Goal: Book appointment/travel/reservation

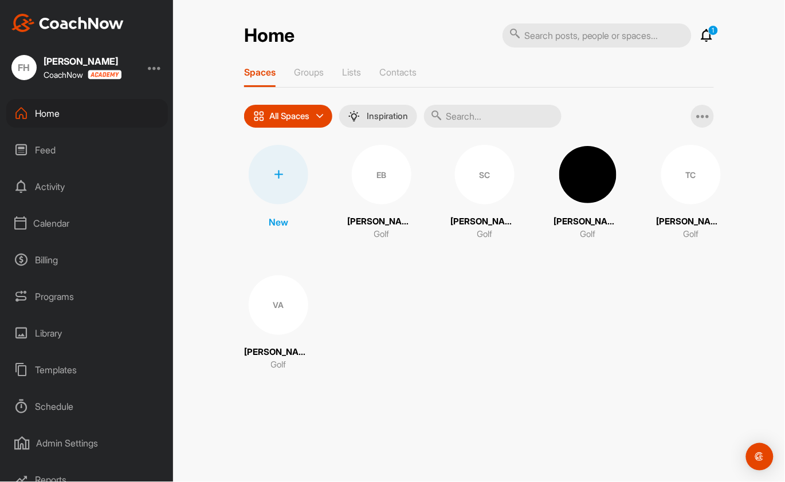
click at [58, 222] on div "Calendar" at bounding box center [87, 223] width 162 height 29
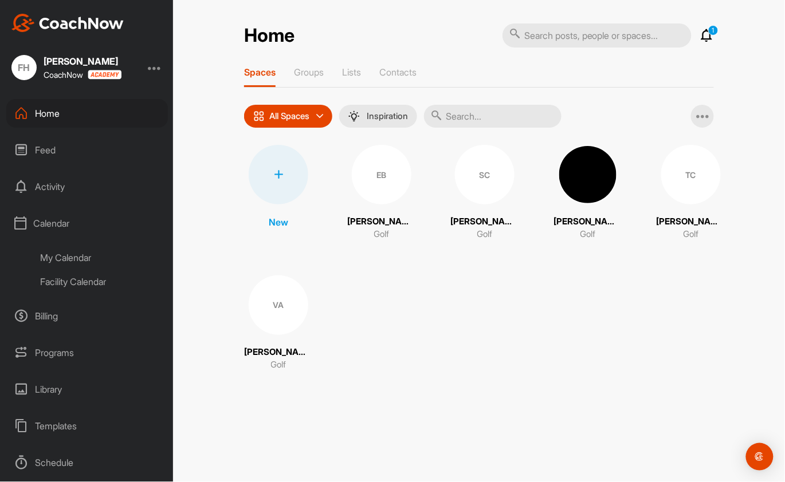
click at [69, 257] on div "My Calendar" at bounding box center [100, 258] width 136 height 24
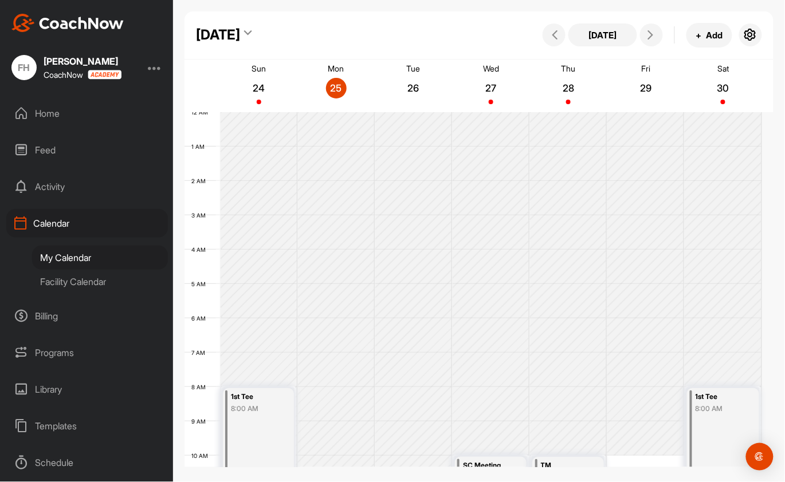
scroll to position [198, 0]
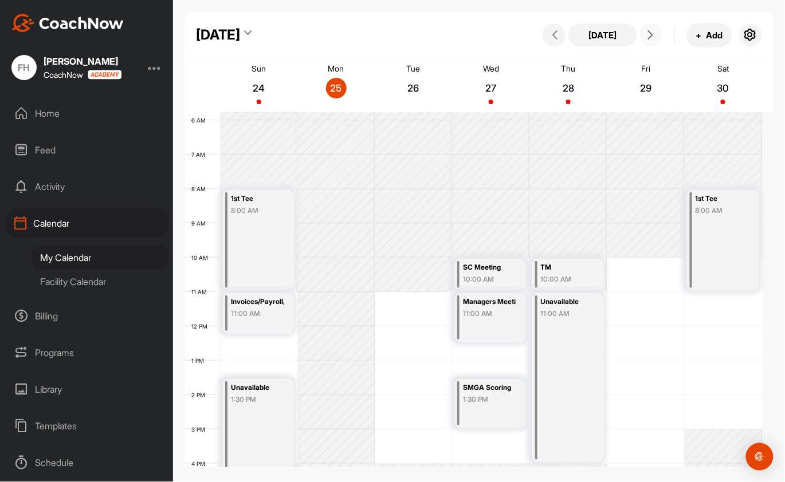
click at [657, 30] on button at bounding box center [651, 34] width 23 height 23
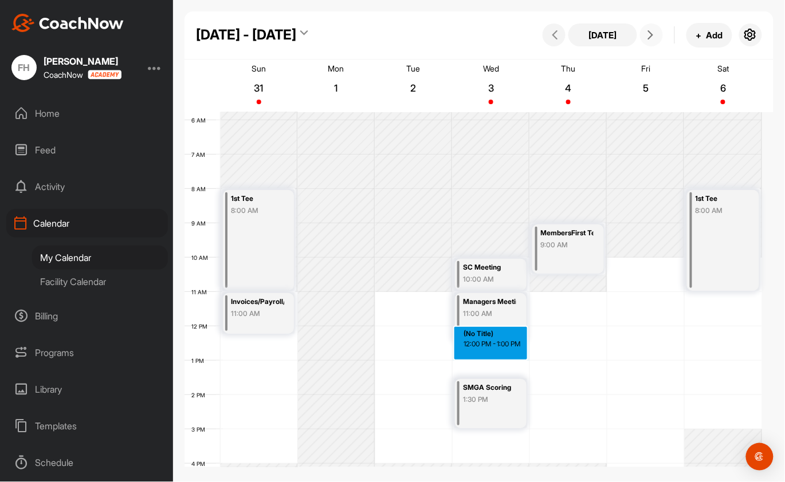
click at [489, 352] on div "12 AM 1 AM 2 AM 3 AM 4 AM 5 AM 6 AM 7 AM 8 AM 9 AM 10 AM 11 AM 12 PM 1 PM 2 PM …" at bounding box center [473, 326] width 578 height 825
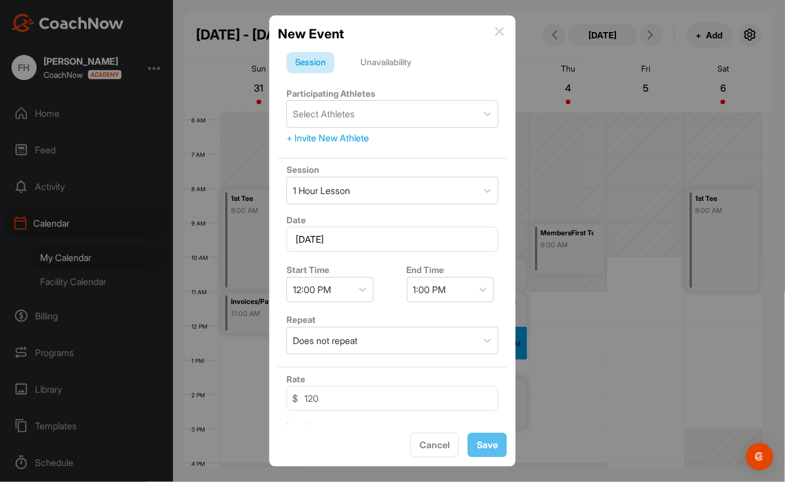
click at [399, 57] on div "Unavailability" at bounding box center [386, 63] width 68 height 22
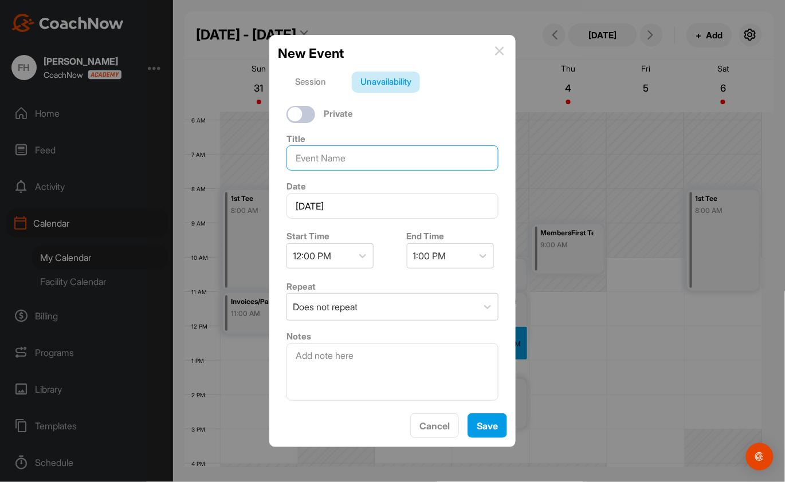
click at [321, 146] on input at bounding box center [392, 158] width 212 height 25
type input "Sr"
click at [495, 46] on img at bounding box center [499, 50] width 9 height 9
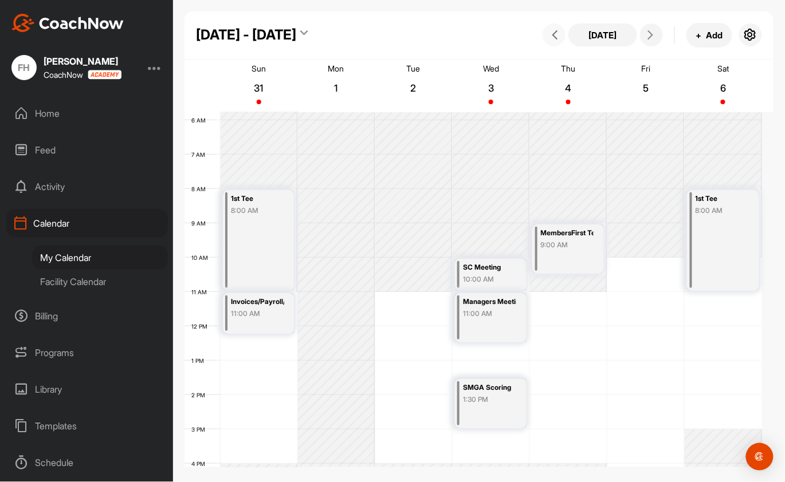
click at [551, 41] on button at bounding box center [554, 34] width 23 height 23
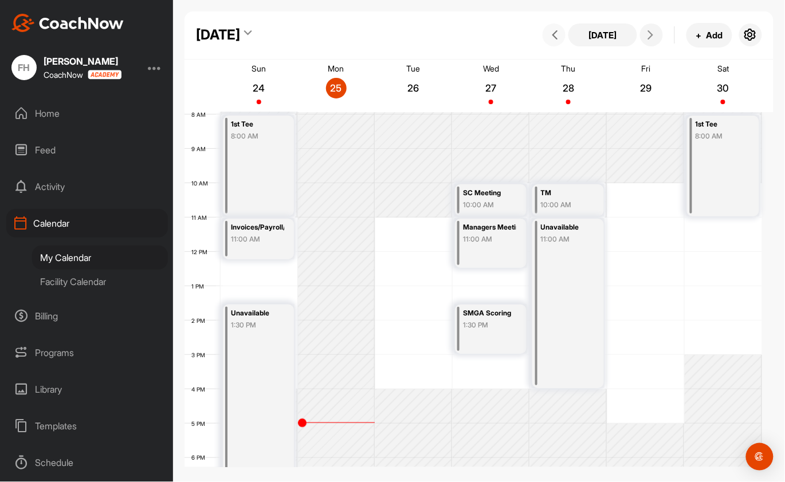
scroll to position [275, 0]
click at [491, 276] on div "12 AM 1 AM 2 AM 3 AM 4 AM 5 AM 6 AM 7 AM 8 AM 9 AM 10 AM 11 AM 12 PM 1 PM 2 PM …" at bounding box center [473, 249] width 578 height 825
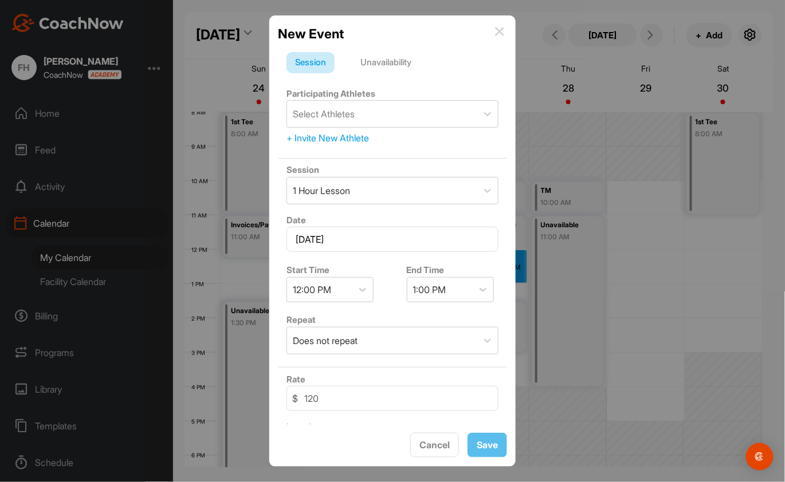
click at [397, 60] on div "Unavailability" at bounding box center [386, 63] width 68 height 22
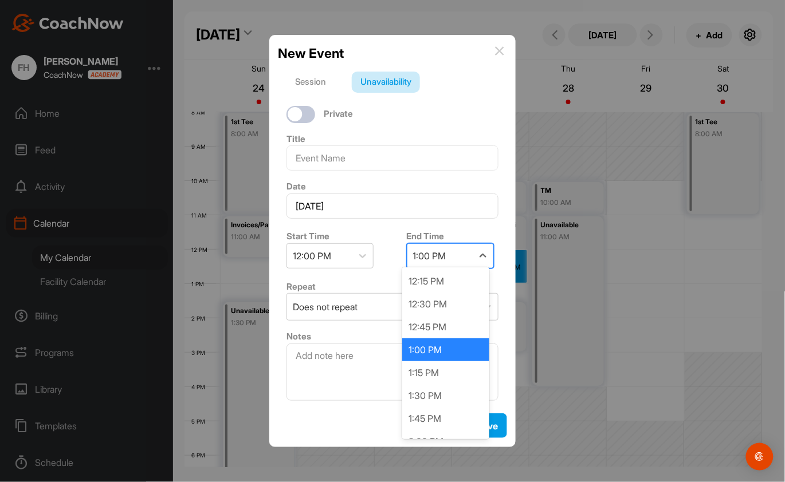
click at [434, 250] on div "1:00 PM" at bounding box center [429, 256] width 33 height 14
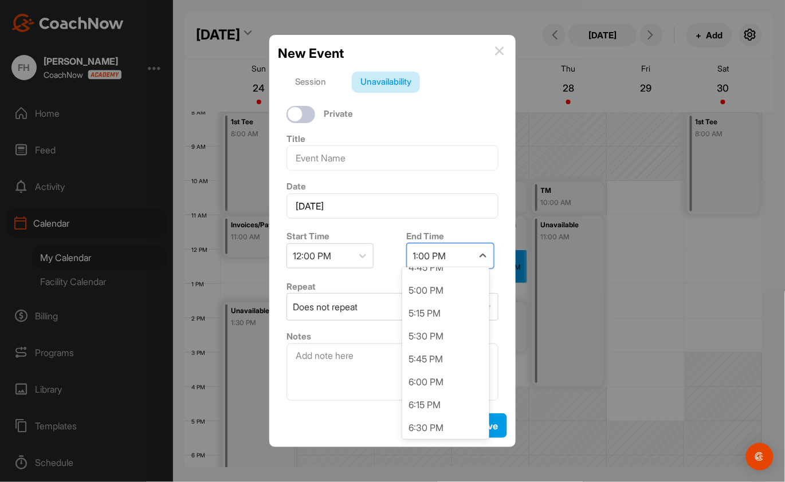
scroll to position [458, 0]
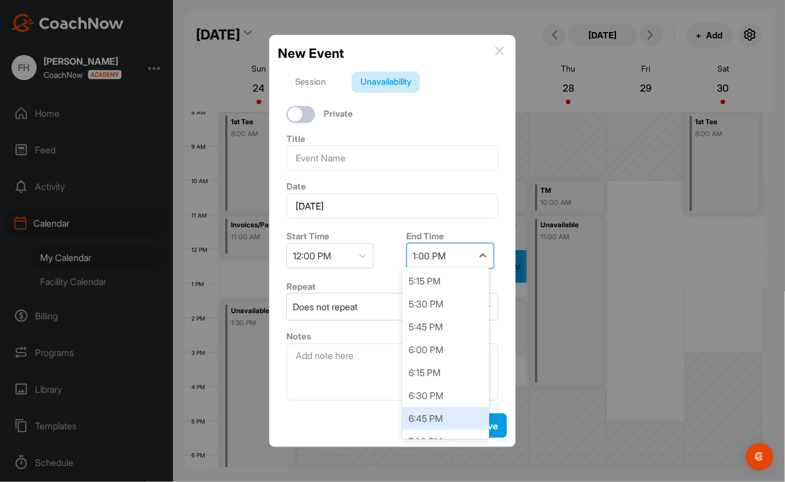
click at [432, 418] on div "6:45 PM" at bounding box center [445, 418] width 87 height 23
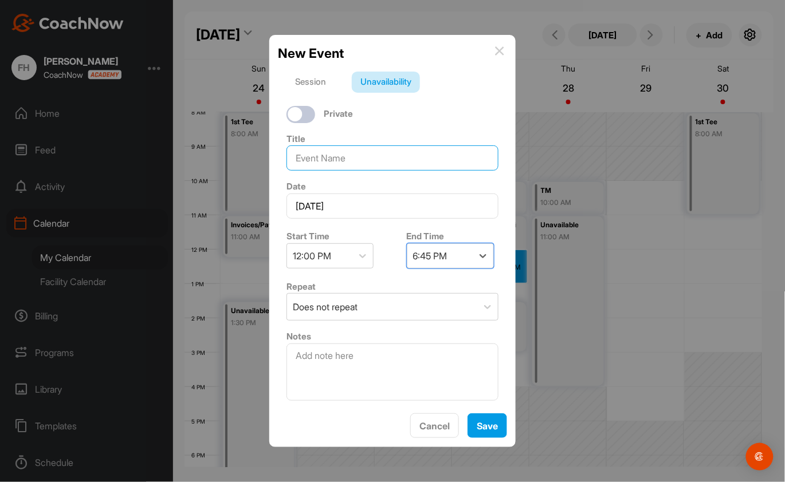
click at [349, 155] on input at bounding box center [392, 158] width 212 height 25
type input "Sr. MG"
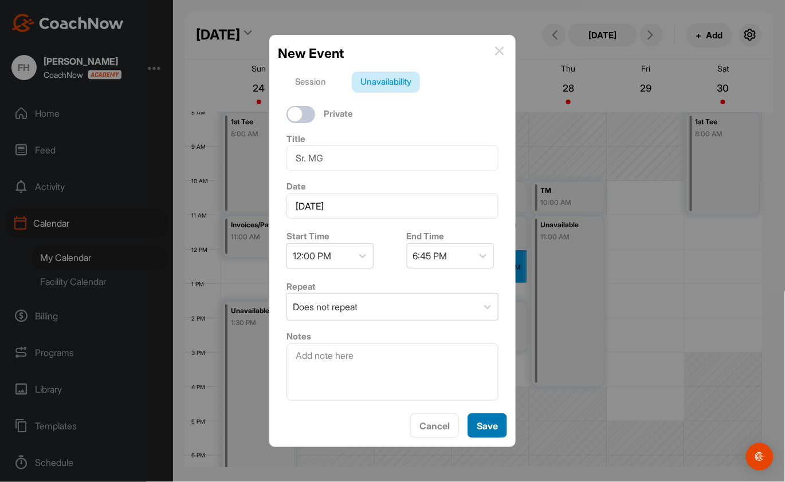
click at [484, 432] on button "Save" at bounding box center [488, 426] width 40 height 25
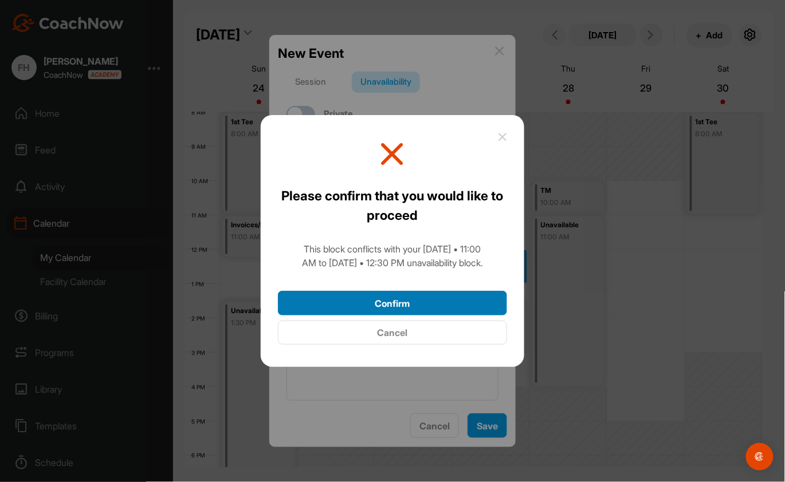
click at [442, 304] on button "Confirm" at bounding box center [392, 303] width 229 height 25
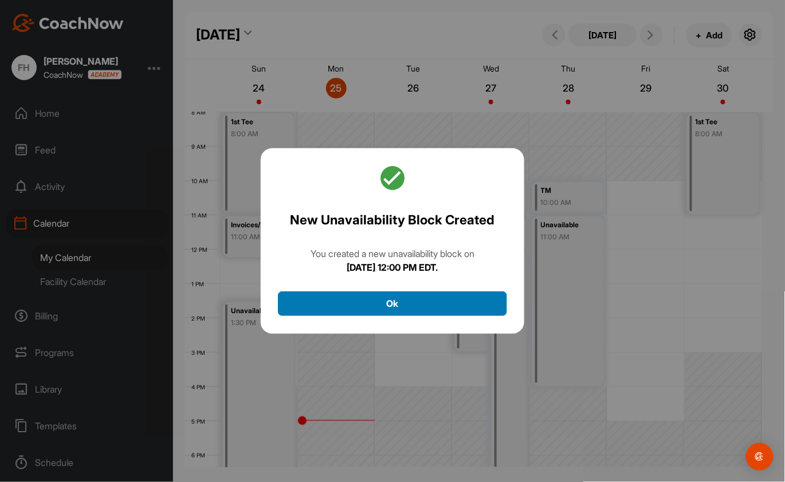
click at [441, 304] on button "Ok" at bounding box center [392, 304] width 229 height 25
